Goal: Task Accomplishment & Management: Manage account settings

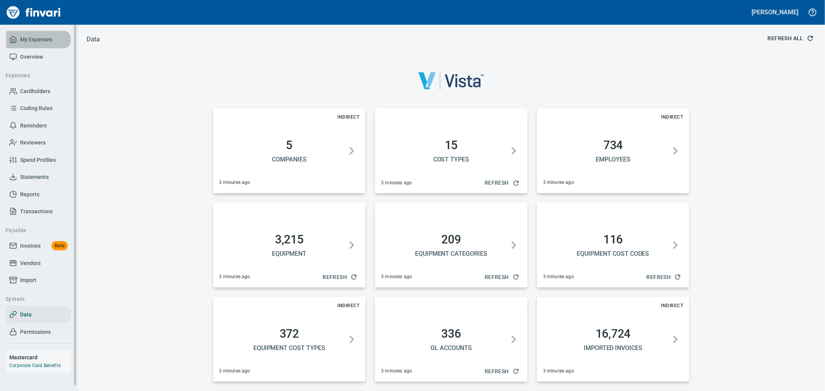
click at [39, 43] on span "My Expenses" at bounding box center [36, 40] width 32 height 10
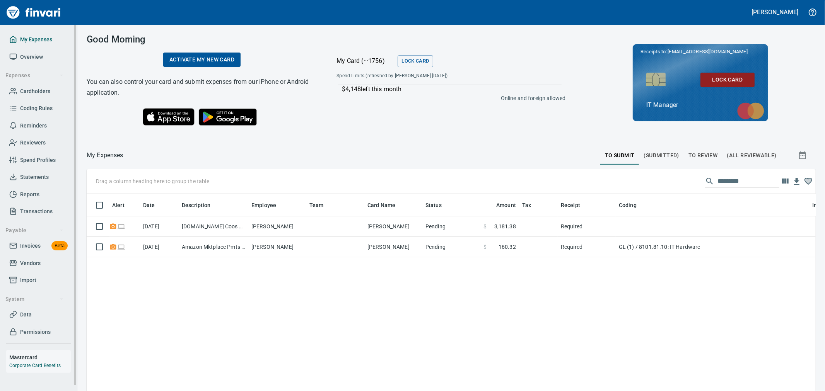
scroll to position [293, 716]
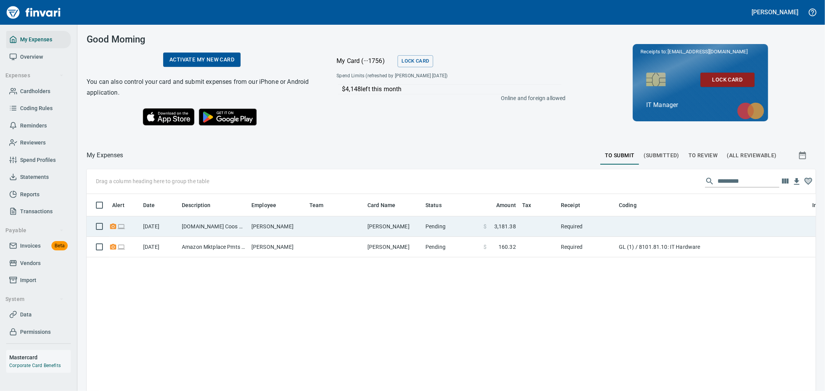
drag, startPoint x: 636, startPoint y: 233, endPoint x: 656, endPoint y: 221, distance: 22.7
click at [636, 233] on td at bounding box center [712, 227] width 193 height 20
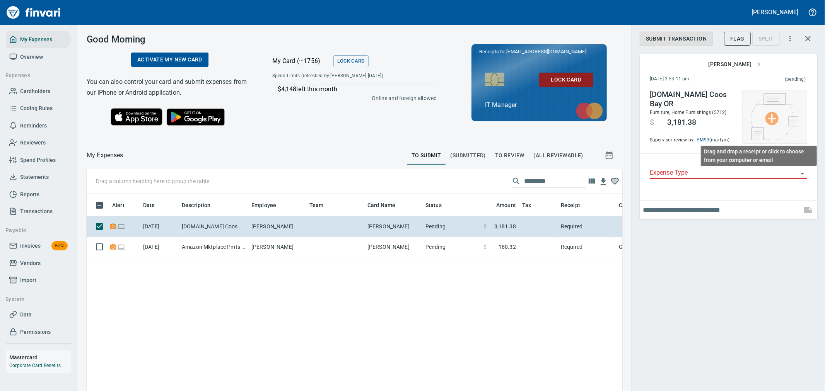
click at [774, 121] on img at bounding box center [775, 117] width 58 height 47
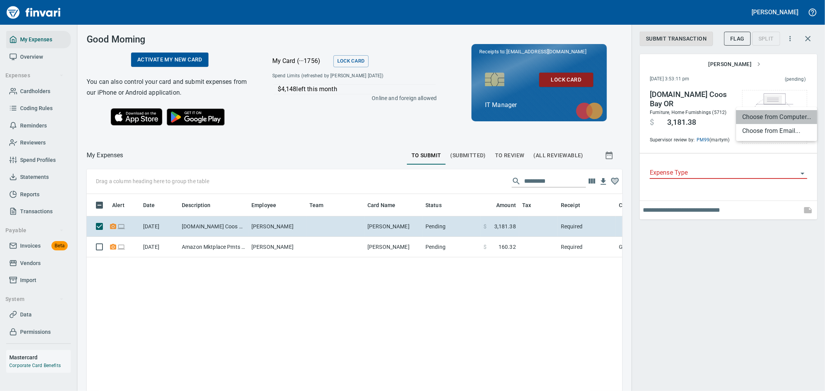
click at [766, 111] on li "Choose from Computer..." at bounding box center [776, 117] width 81 height 14
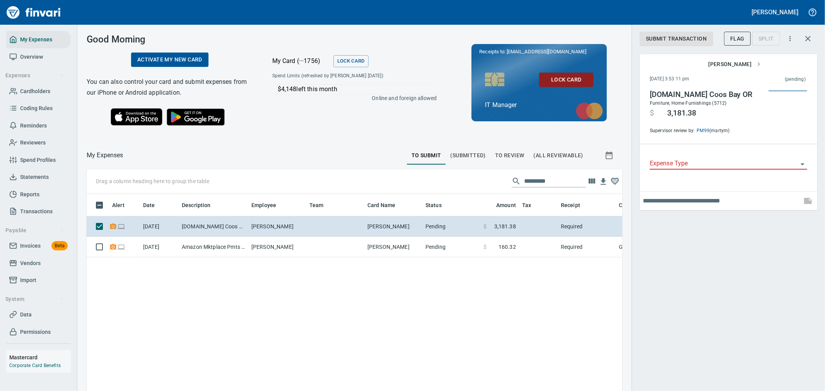
click at [675, 165] on input "Expense Type" at bounding box center [724, 164] width 148 height 11
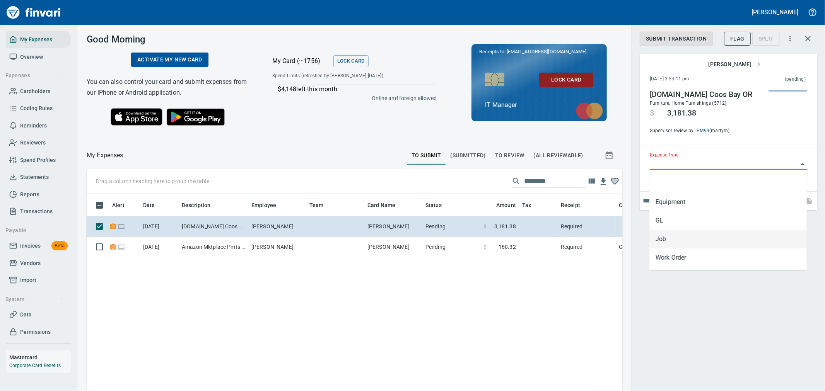
click at [681, 232] on li "Job" at bounding box center [727, 239] width 157 height 19
type input "***"
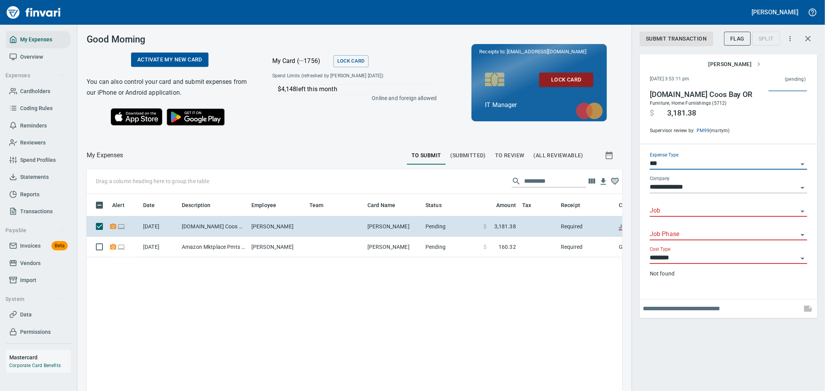
click at [683, 212] on input "Job" at bounding box center [724, 211] width 148 height 11
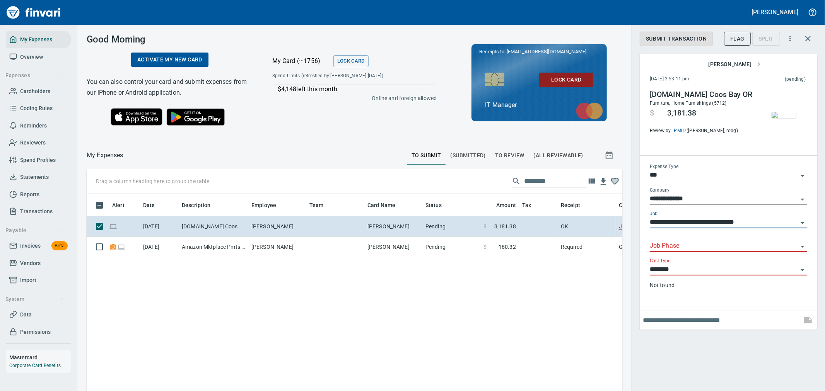
type input "**********"
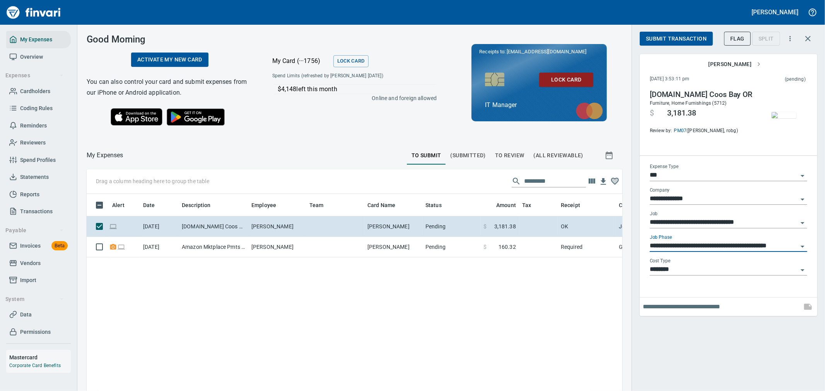
type input "**********"
click at [668, 38] on span "Submit Transaction" at bounding box center [676, 39] width 61 height 10
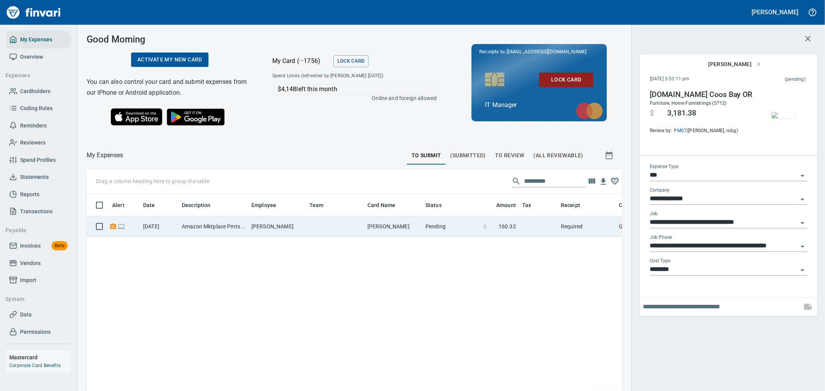
click at [384, 222] on td "[PERSON_NAME]" at bounding box center [393, 227] width 58 height 20
type input "**"
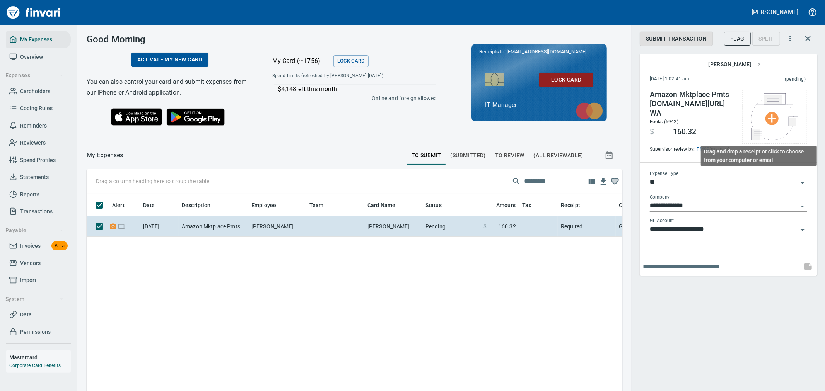
scroll to position [293, 523]
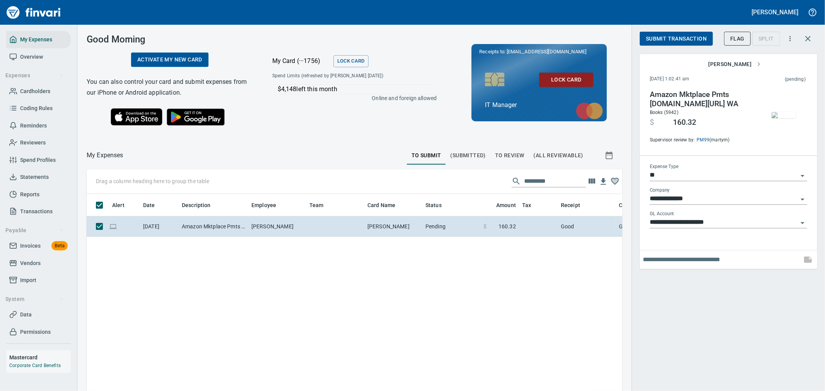
click at [678, 41] on span "Submit Transaction" at bounding box center [676, 39] width 61 height 10
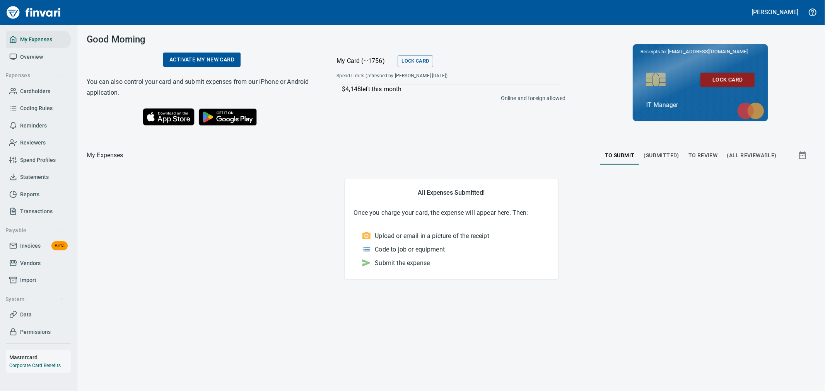
click at [694, 153] on span "To Review" at bounding box center [702, 156] width 29 height 10
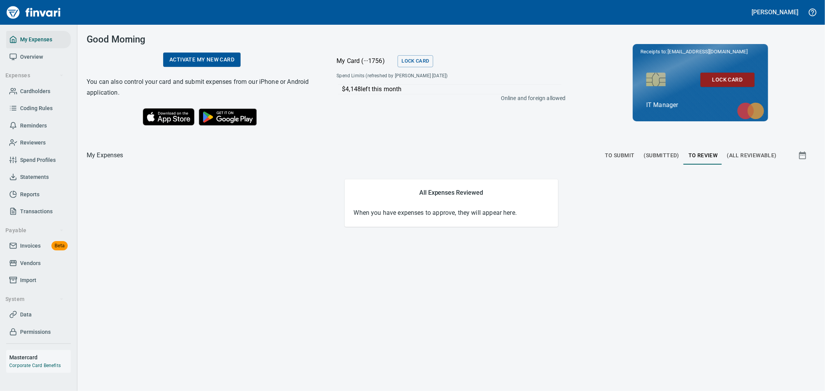
click at [630, 152] on span "To Submit" at bounding box center [620, 156] width 30 height 10
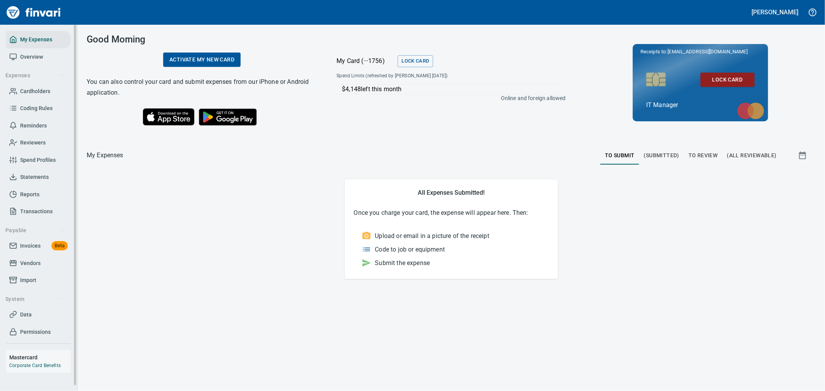
click at [44, 177] on span "Statements" at bounding box center [34, 177] width 29 height 10
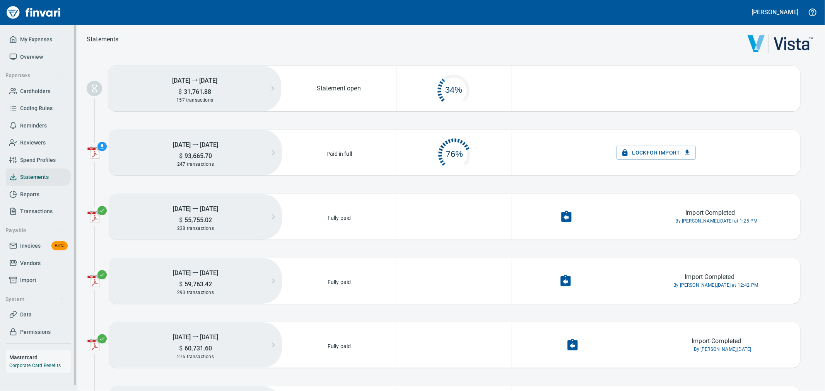
scroll to position [36, 107]
click at [33, 213] on span "Transactions" at bounding box center [36, 212] width 32 height 10
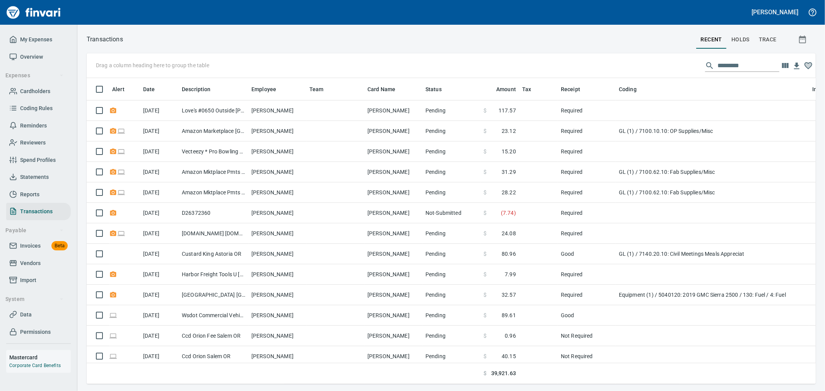
scroll to position [293, 716]
click at [787, 67] on icon "button" at bounding box center [785, 65] width 7 height 5
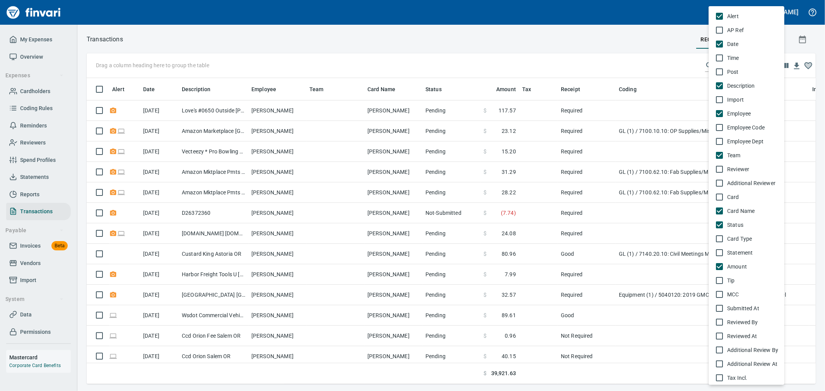
click at [637, 54] on div at bounding box center [412, 195] width 825 height 391
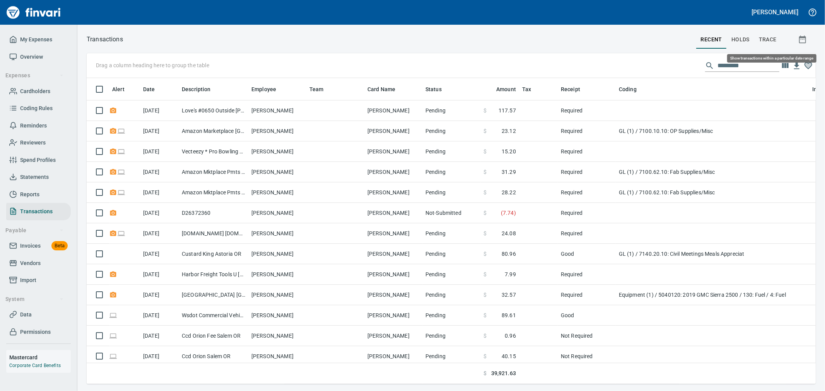
click at [805, 39] on icon "button" at bounding box center [802, 40] width 7 height 8
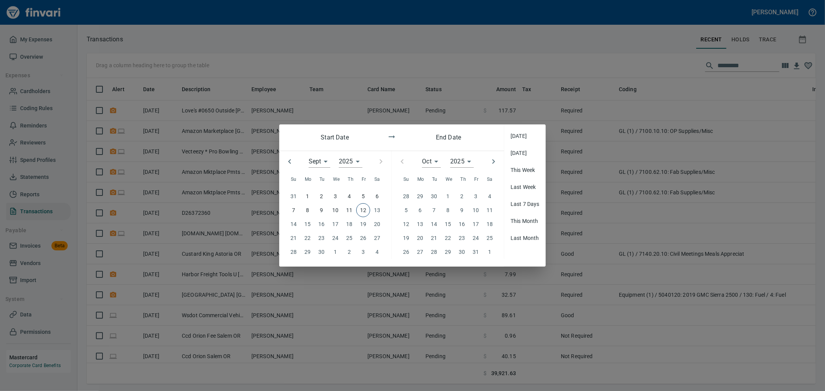
click at [290, 161] on icon "button" at bounding box center [289, 161] width 9 height 9
type input "*"
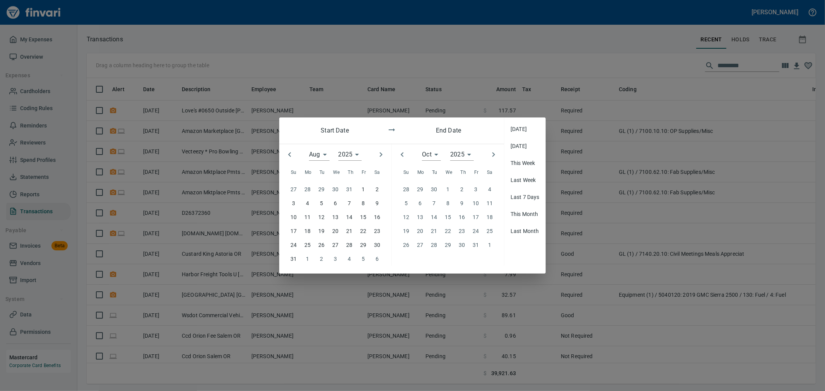
click at [295, 258] on p "31" at bounding box center [293, 259] width 6 height 9
click at [403, 153] on icon "button" at bounding box center [402, 154] width 3 height 5
type input "*"
click at [406, 206] on p "7" at bounding box center [405, 203] width 3 height 9
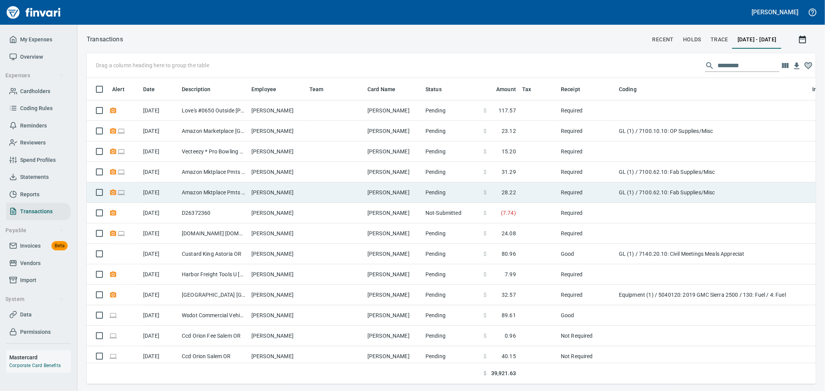
scroll to position [293, 716]
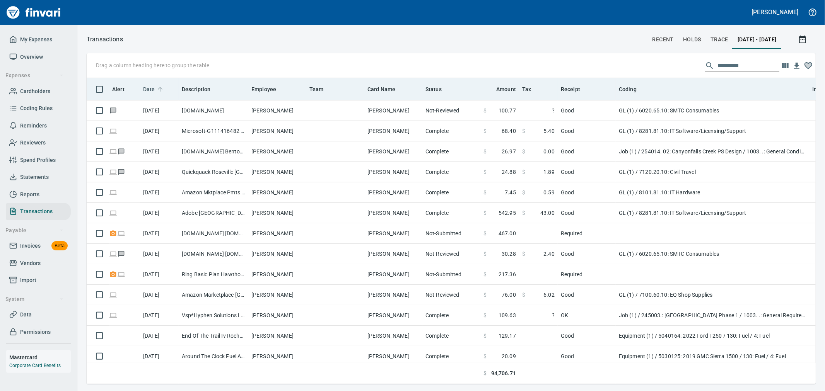
click at [152, 89] on span "Date" at bounding box center [149, 89] width 12 height 9
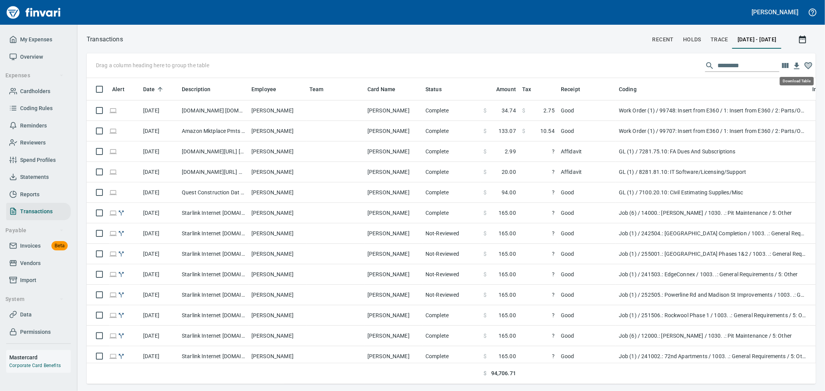
click at [798, 65] on icon "button" at bounding box center [796, 66] width 5 height 7
